Goal: Information Seeking & Learning: Learn about a topic

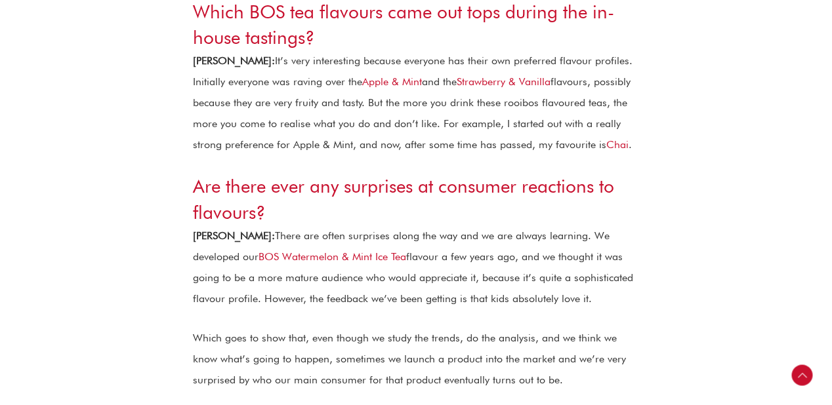
scroll to position [1725, 0]
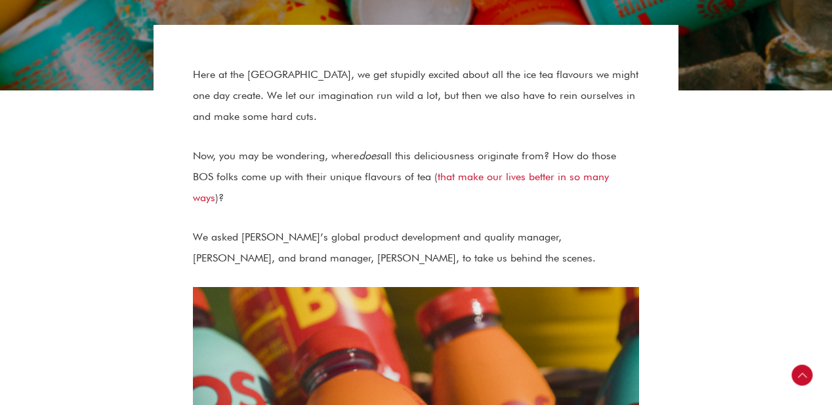
scroll to position [269, 0]
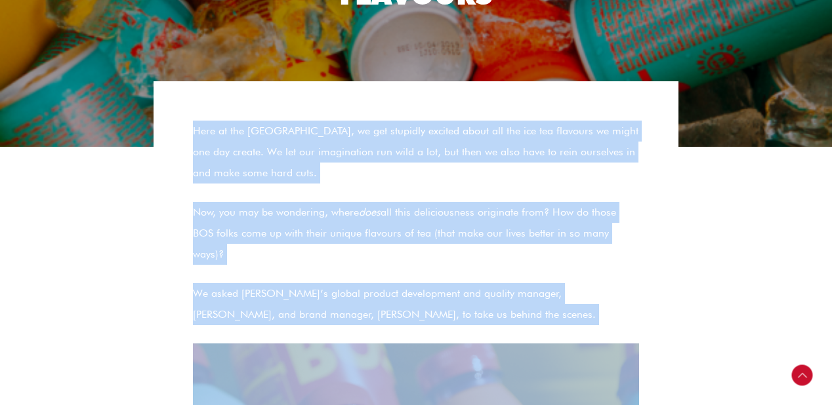
drag, startPoint x: 190, startPoint y: 113, endPoint x: 600, endPoint y: 298, distance: 449.8
copy div "Here at the [GEOGRAPHIC_DATA], we get stupidly excited about all the ice tea fl…"
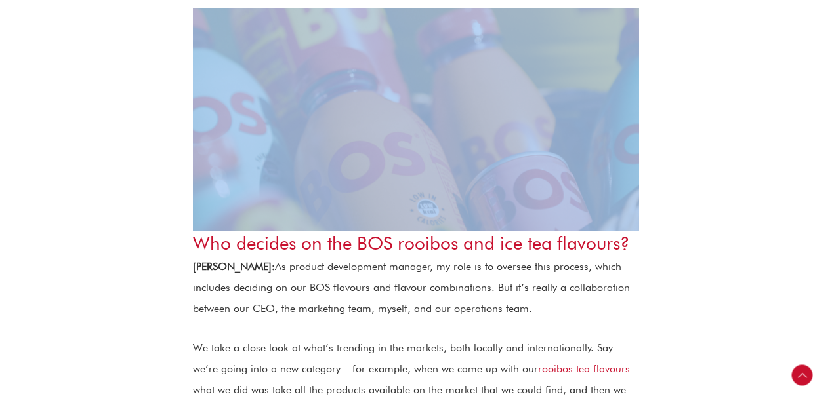
scroll to position [661, 0]
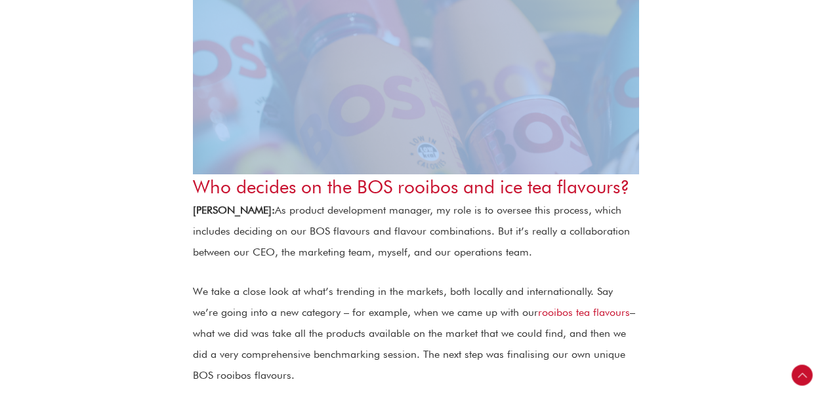
drag, startPoint x: 194, startPoint y: 168, endPoint x: 653, endPoint y: 333, distance: 488.0
copy div "[PERSON_NAME]: As product development manager, my role is to oversee this proce…"
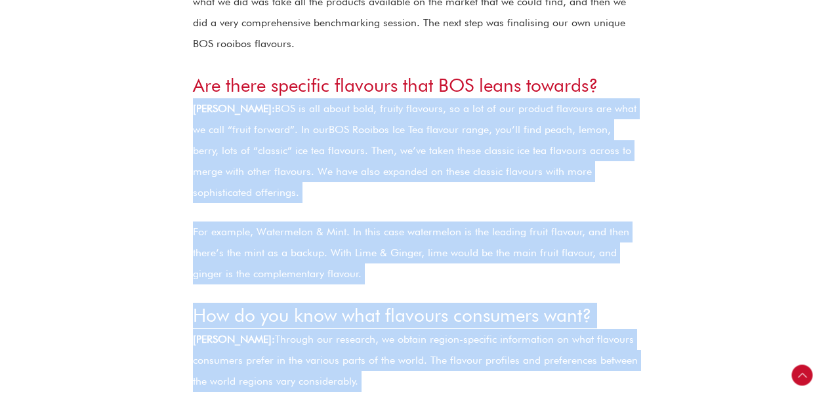
scroll to position [1010, 0]
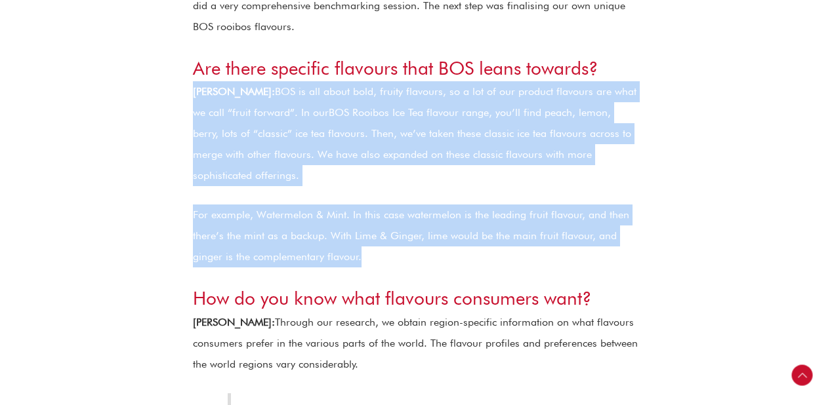
drag, startPoint x: 194, startPoint y: 240, endPoint x: 395, endPoint y: 226, distance: 201.9
copy div "[PERSON_NAME]: BOS is all about bold, fruity flavours, so a lot of our product …"
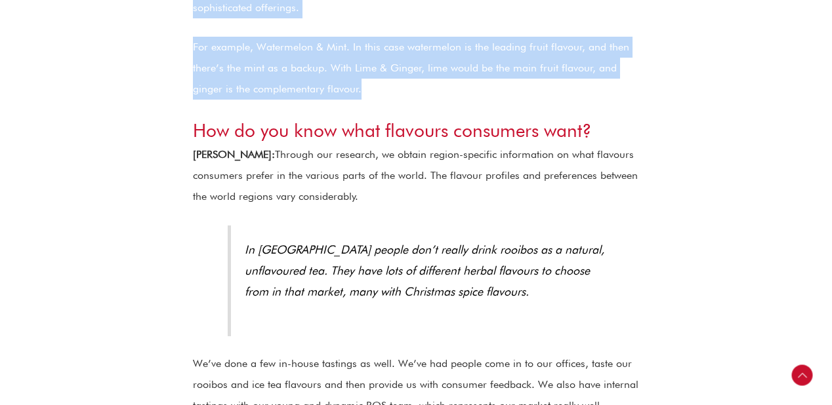
scroll to position [1235, 0]
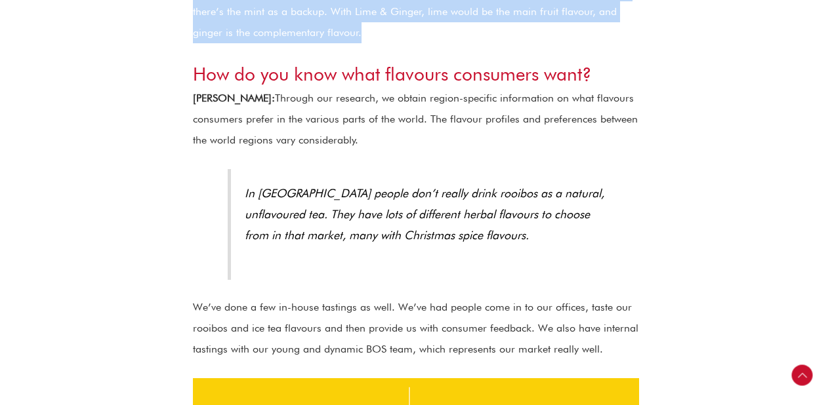
drag, startPoint x: 194, startPoint y: 60, endPoint x: 327, endPoint y: 102, distance: 139.0
click at [327, 102] on p "[PERSON_NAME]: Through our research, we obtain region-specific information on w…" at bounding box center [416, 119] width 446 height 63
copy p "[PERSON_NAME]: Through our research, we obtain region-specific information on w…"
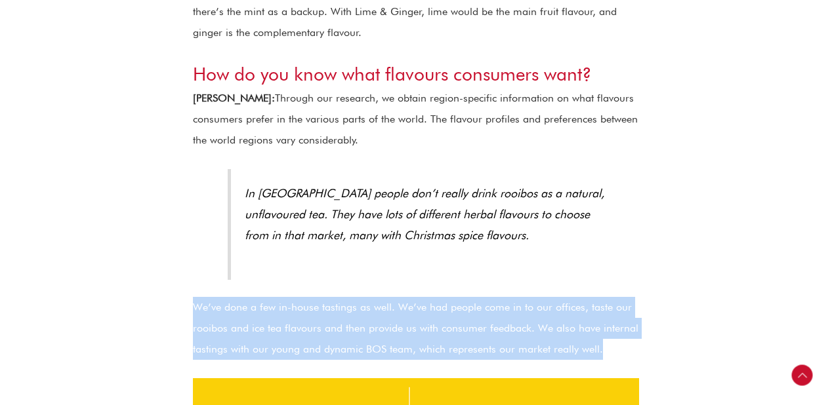
drag, startPoint x: 191, startPoint y: 267, endPoint x: 625, endPoint y: 312, distance: 435.9
copy p "We’ve done a few in-house tastings as well. We’ve had people come in to our off…"
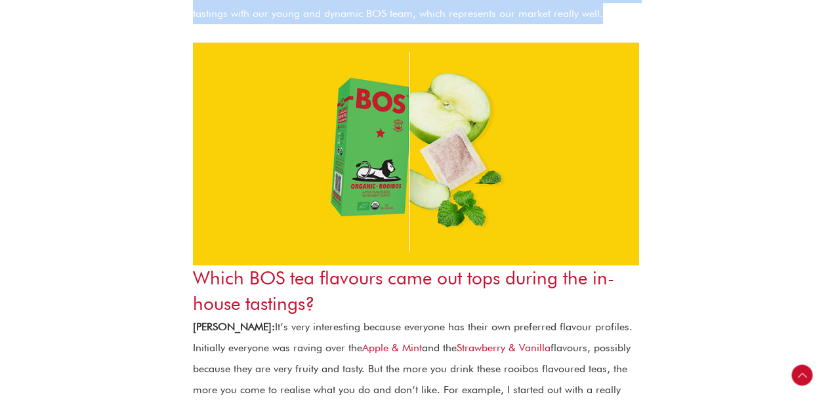
scroll to position [1682, 0]
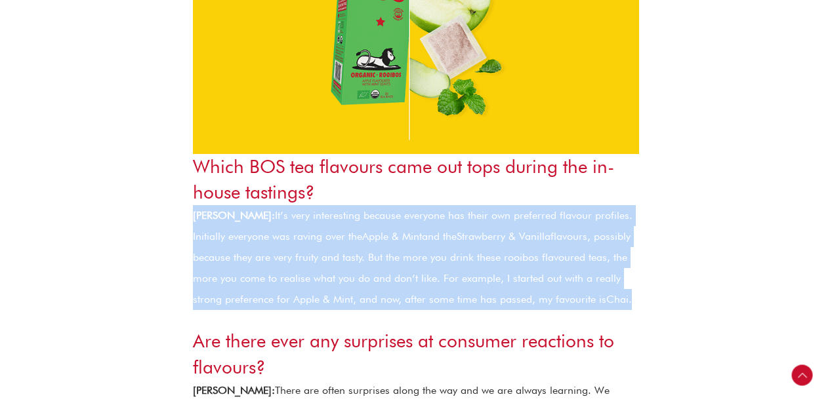
drag, startPoint x: 192, startPoint y: 179, endPoint x: 686, endPoint y: 262, distance: 500.3
copy p "[PERSON_NAME]: It’s very interesting because everyone has their own preferred f…"
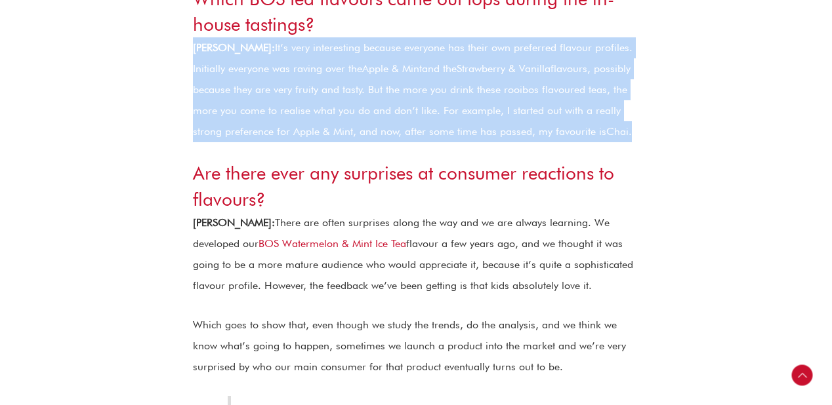
scroll to position [1962, 0]
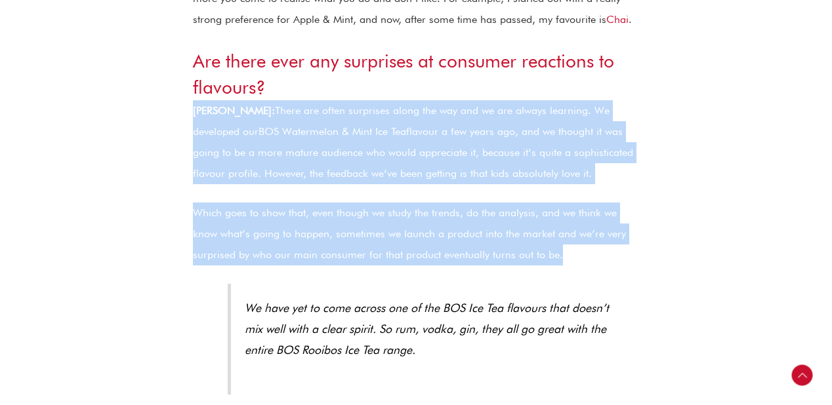
drag, startPoint x: 194, startPoint y: 72, endPoint x: 578, endPoint y: 218, distance: 410.5
copy div "[PERSON_NAME]: There are often surprises along the way and we are always learni…"
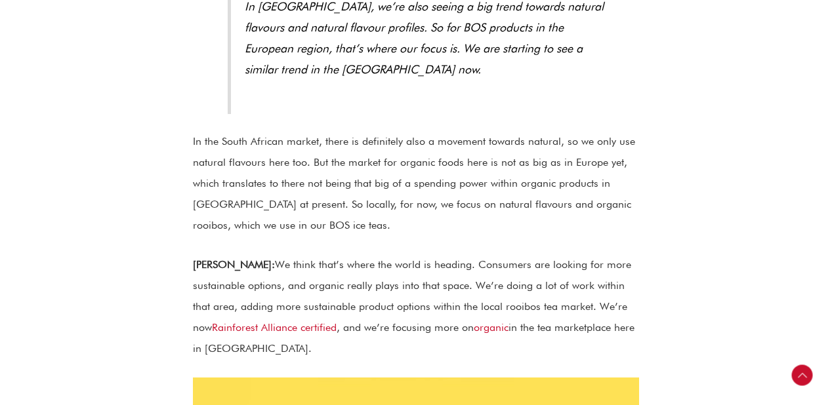
scroll to position [2857, 0]
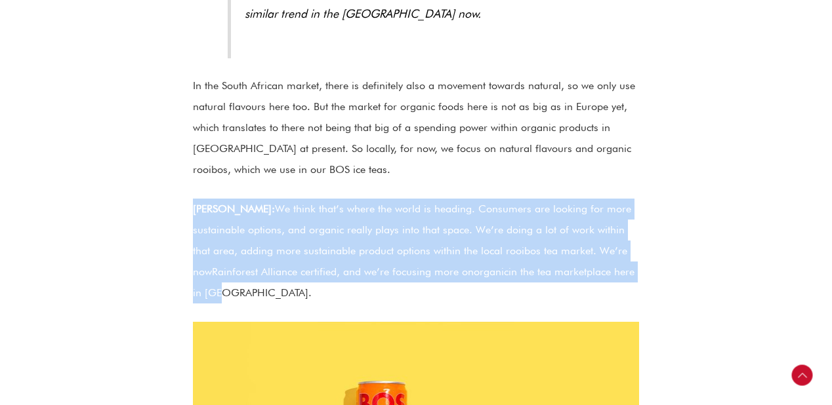
drag, startPoint x: 194, startPoint y: 149, endPoint x: 308, endPoint y: 227, distance: 137.7
click at [308, 227] on p "[PERSON_NAME]: We think that’s where the world is heading. Consumers are lookin…" at bounding box center [416, 251] width 446 height 105
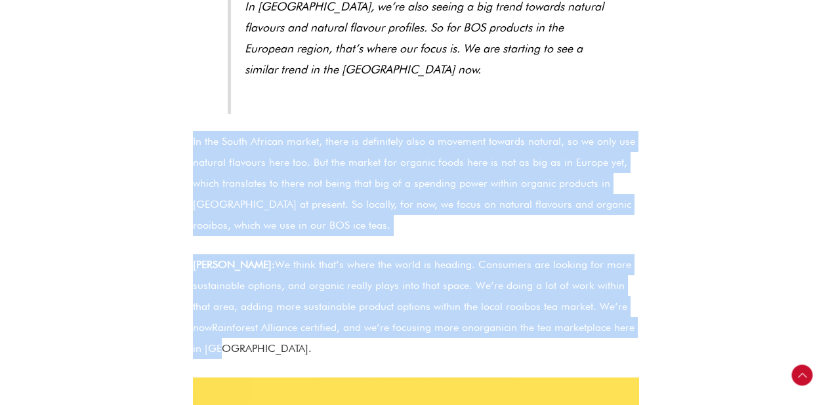
drag, startPoint x: 190, startPoint y: 75, endPoint x: 663, endPoint y: 287, distance: 518.3
copy div "In the South African market, there is definitely also a movement towards natura…"
click at [338, 255] on p "[PERSON_NAME]: We think that’s where the world is heading. Consumers are lookin…" at bounding box center [416, 307] width 446 height 105
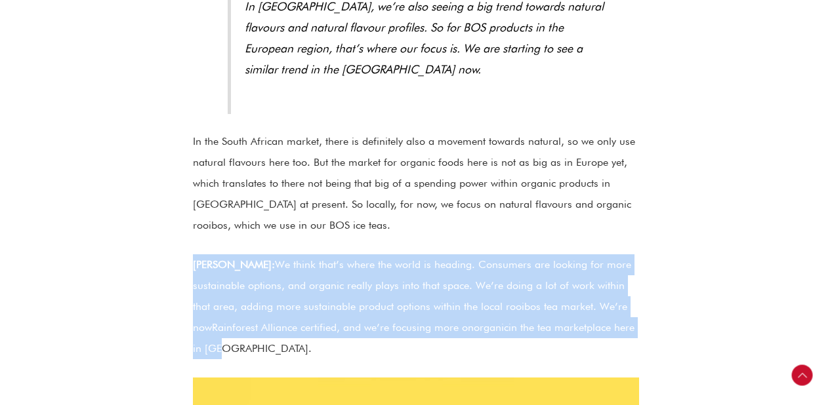
drag, startPoint x: 192, startPoint y: 201, endPoint x: 262, endPoint y: 279, distance: 104.9
copy p "[PERSON_NAME]: We think that’s where the world is heading. Consumers are lookin…"
